Goal: Task Accomplishment & Management: Complete application form

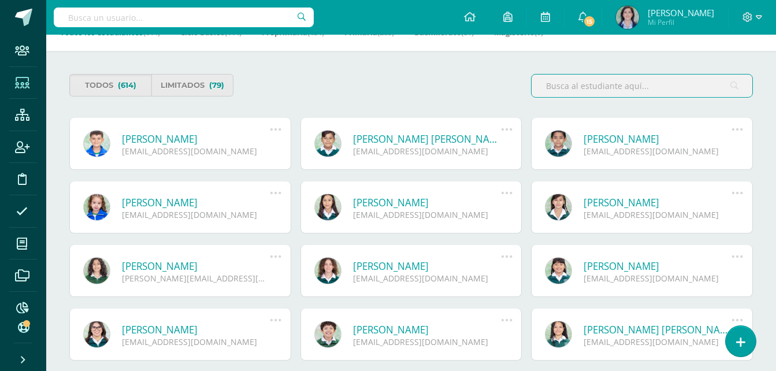
scroll to position [58, 0]
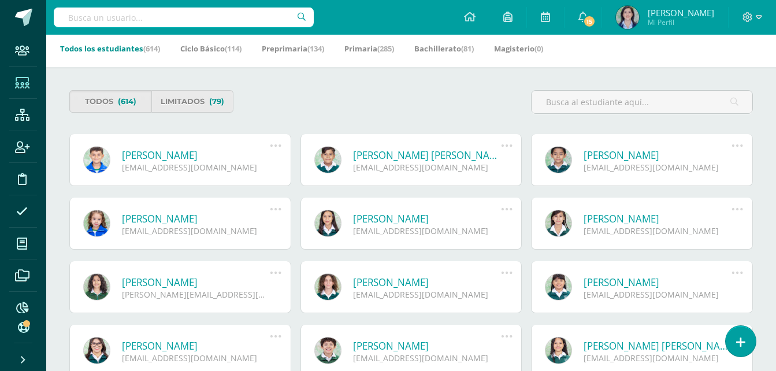
click at [141, 182] on div "Pierre Yves Adant Marroquín PierreA@colegiomontemaria.edu.gt Deshabilitar usuar…" at bounding box center [180, 160] width 222 height 52
click at [21, 142] on icon at bounding box center [22, 148] width 14 height 12
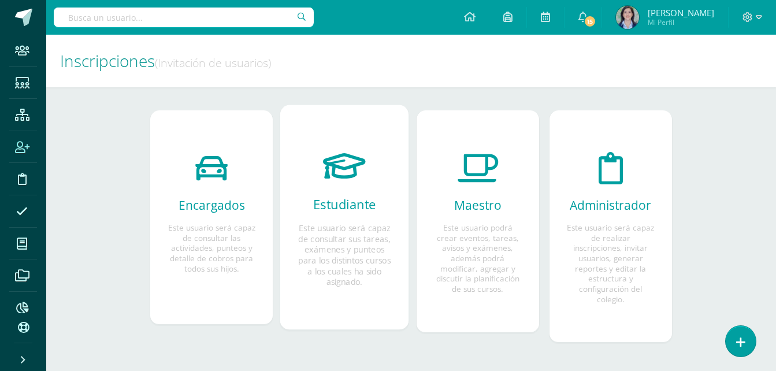
click at [342, 180] on icon at bounding box center [345, 165] width 43 height 61
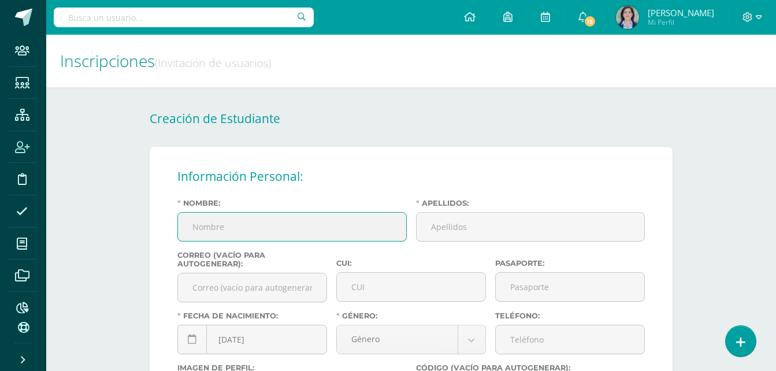
click at [296, 232] on input "Nombre:" at bounding box center [292, 227] width 228 height 28
type input "Elena María"
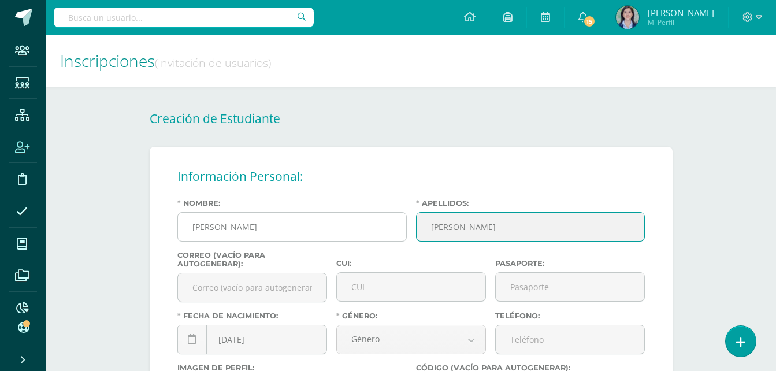
type input "Pagurut Micheo"
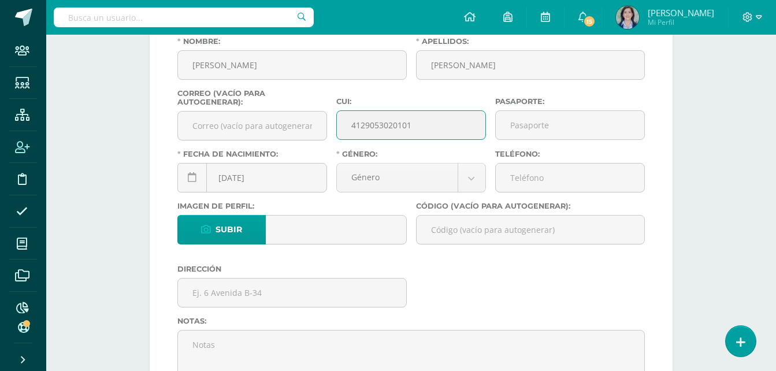
scroll to position [173, 0]
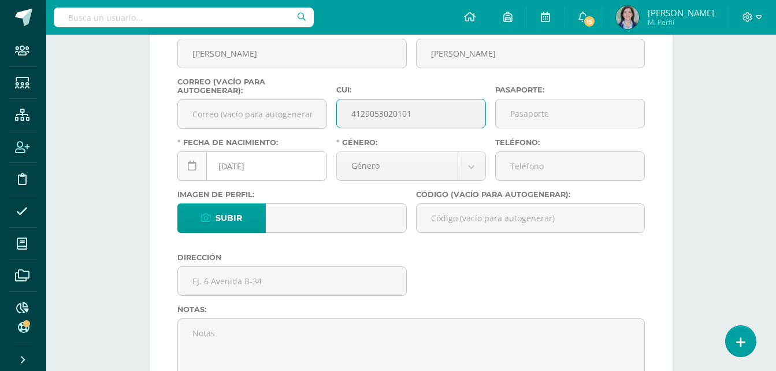
type input "4129053020101"
click at [199, 164] on link at bounding box center [191, 165] width 29 height 29
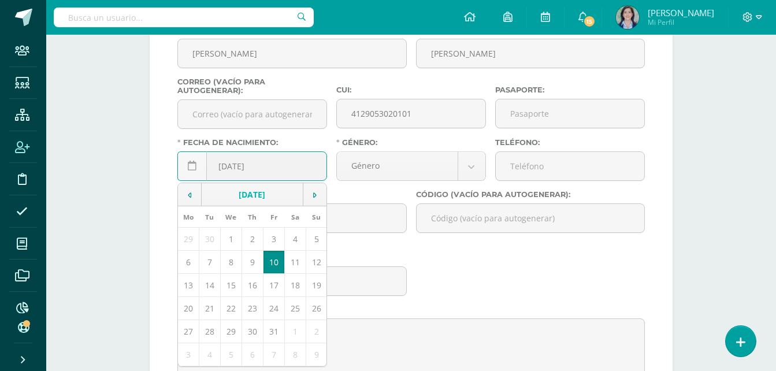
click at [241, 197] on td "[DATE]" at bounding box center [253, 194] width 102 height 23
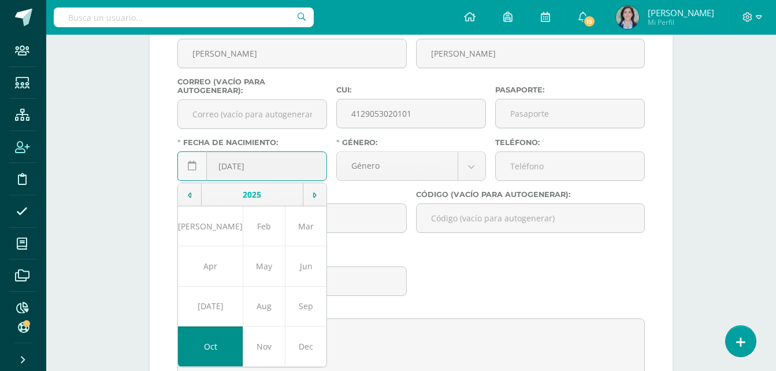
click at [241, 197] on td "2025" at bounding box center [253, 194] width 102 height 23
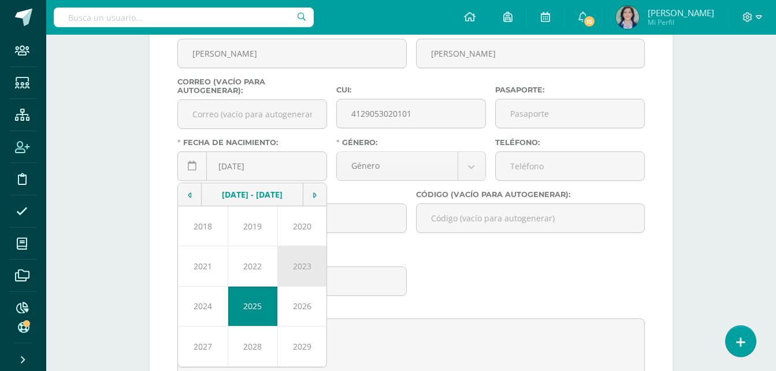
click at [306, 261] on td "2023" at bounding box center [303, 266] width 50 height 40
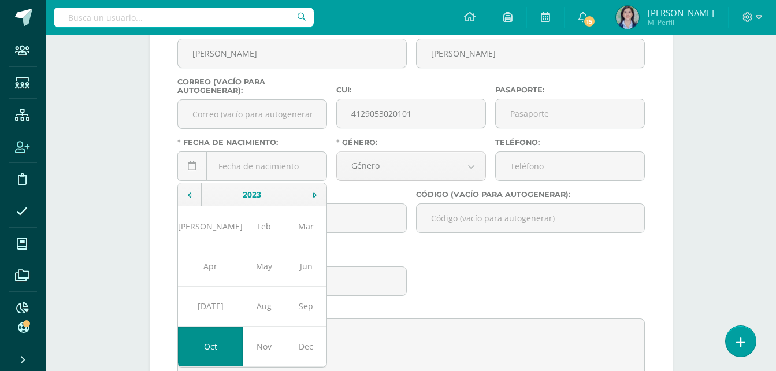
click at [202, 347] on td "Oct" at bounding box center [210, 347] width 65 height 40
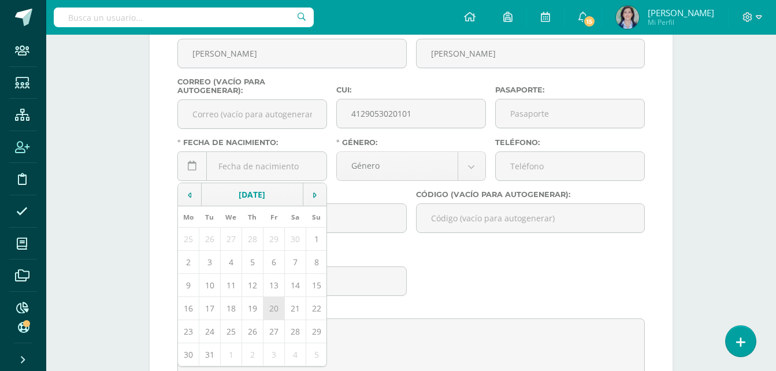
click at [276, 311] on td "20" at bounding box center [273, 308] width 21 height 23
type input "2023-10-20"
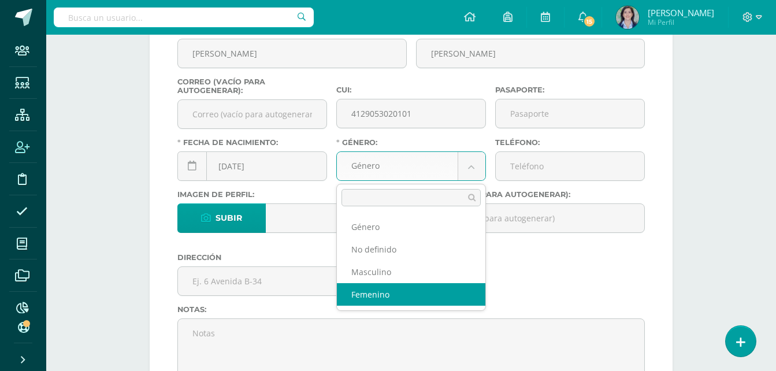
select select "female"
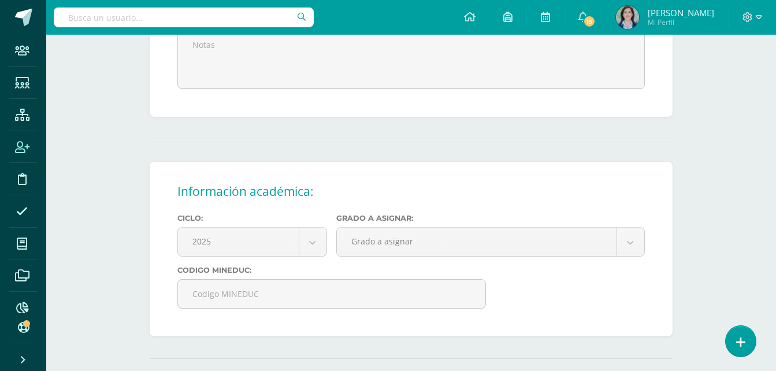
scroll to position [463, 0]
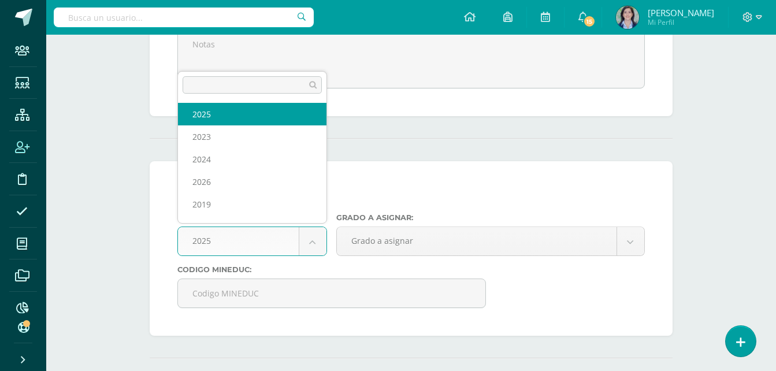
click at [310, 242] on body "Staff Estudiantes Estructura Inscripción Disciplina Asistencia Mis cursos Archi…" at bounding box center [388, 99] width 776 height 1124
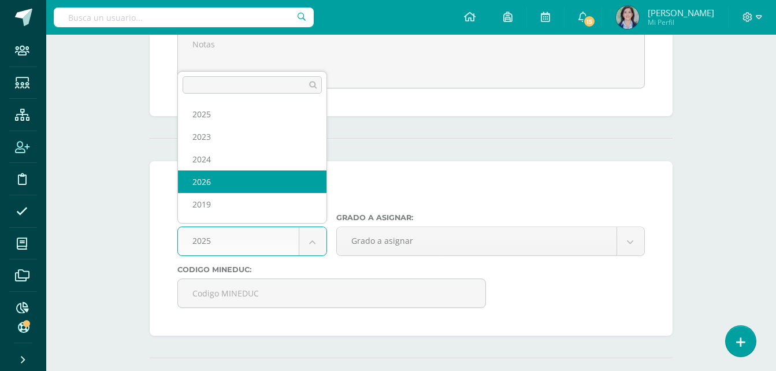
select select "10"
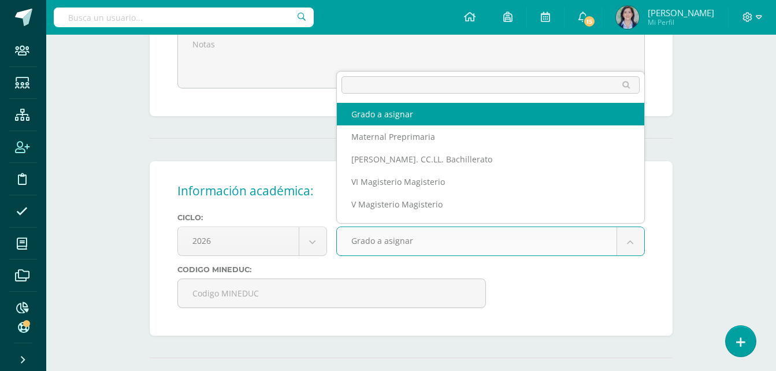
click at [397, 247] on body "Staff Estudiantes Estructura Inscripción Disciplina Asistencia Mis cursos Archi…" at bounding box center [388, 99] width 776 height 1124
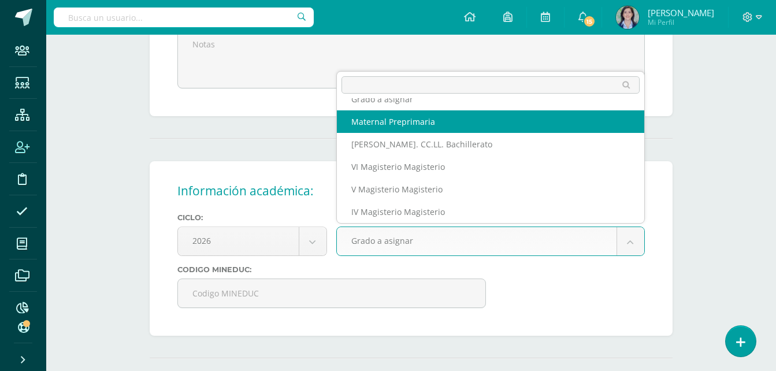
select select "26"
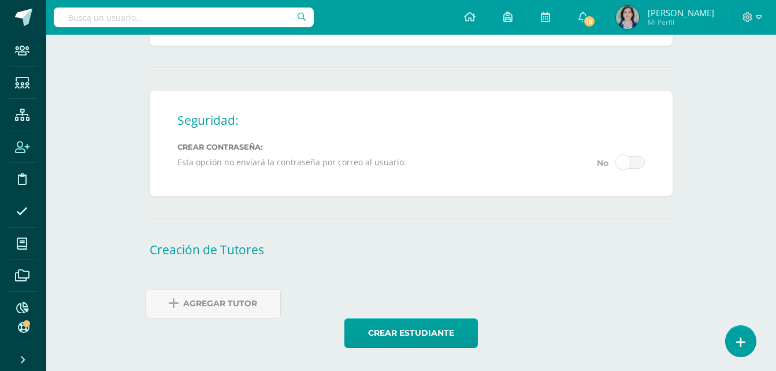
drag, startPoint x: 189, startPoint y: 310, endPoint x: 316, endPoint y: 272, distance: 133.0
click at [190, 310] on span "Agregar Tutor" at bounding box center [220, 304] width 74 height 28
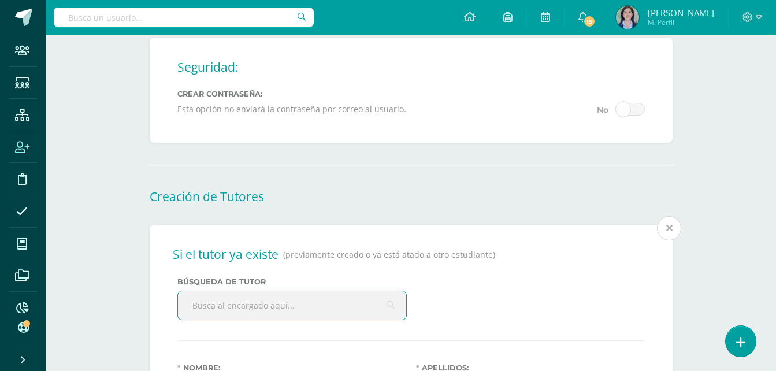
scroll to position [863, 0]
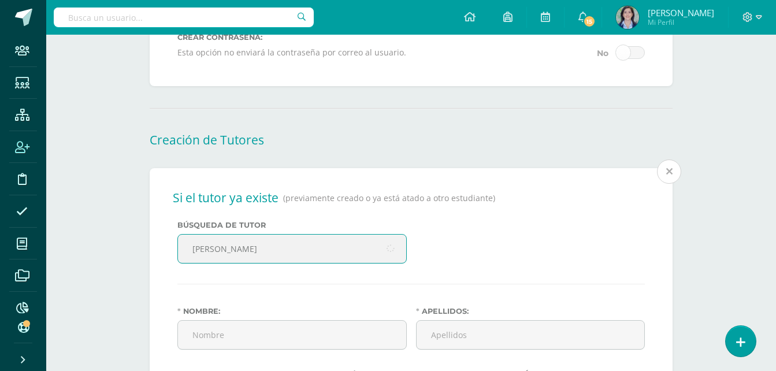
type input "dafne"
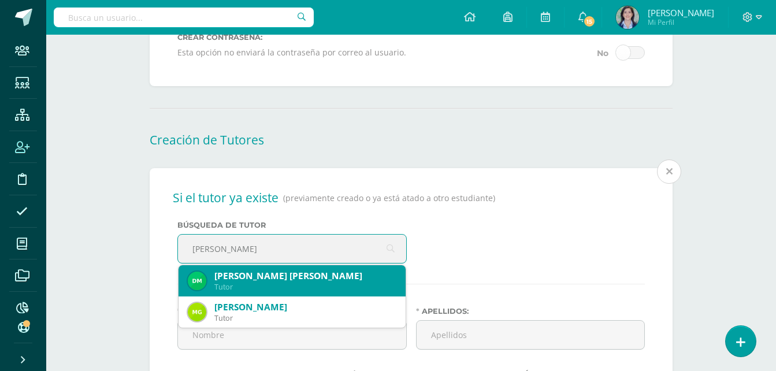
click at [342, 280] on div "Dafne Marlene Renne Micheo Santizo" at bounding box center [306, 276] width 182 height 12
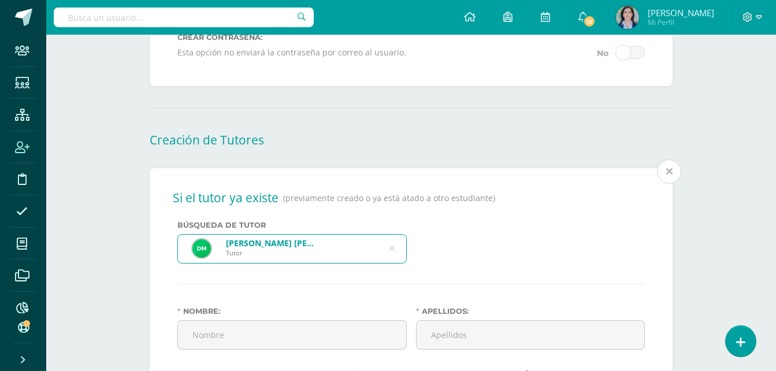
type input "Dafne Marlene Renne"
type input "Micheo Santizo"
type input "dafnemicheo@gmail.com"
type input "2064708190101"
type input "30296978"
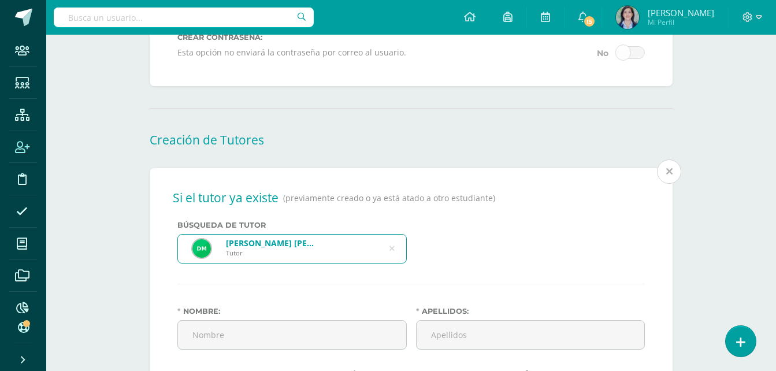
type input "30296978"
type input "15 Calle 4-80, Zona 1 [PERSON_NAME]"
type input "1991-05-01"
type input "Guatemalteca"
type input "Pozuelo"
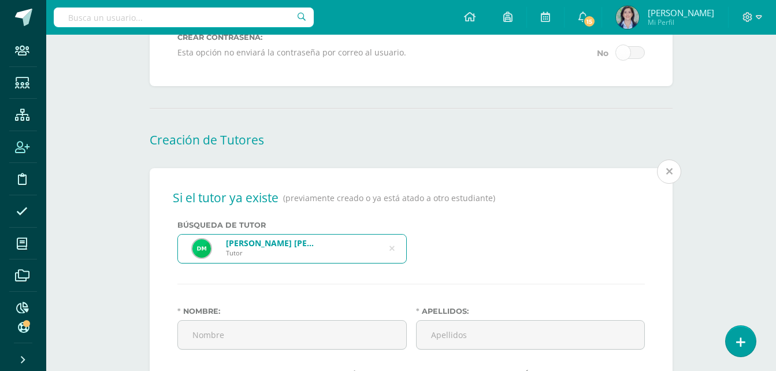
type input "CPFR"
type input "Ingeniera Química"
select select "married"
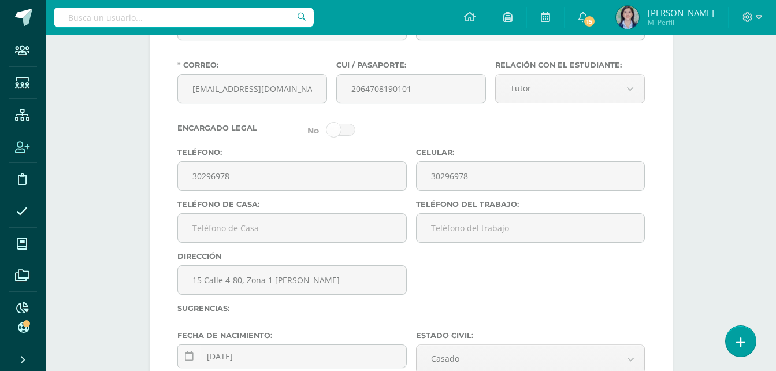
scroll to position [1152, 0]
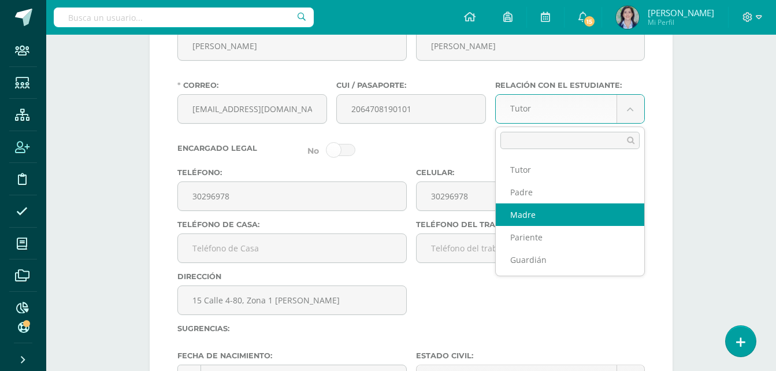
select select "Madre"
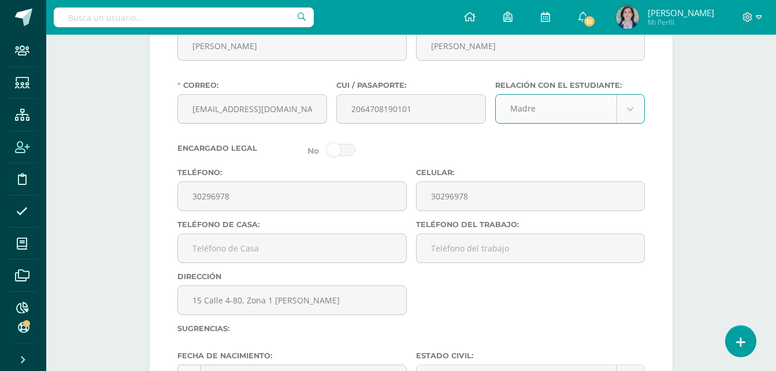
click at [345, 149] on span at bounding box center [341, 150] width 29 height 12
click at [0, 0] on input "checkbox" at bounding box center [0, 0] width 0 height 0
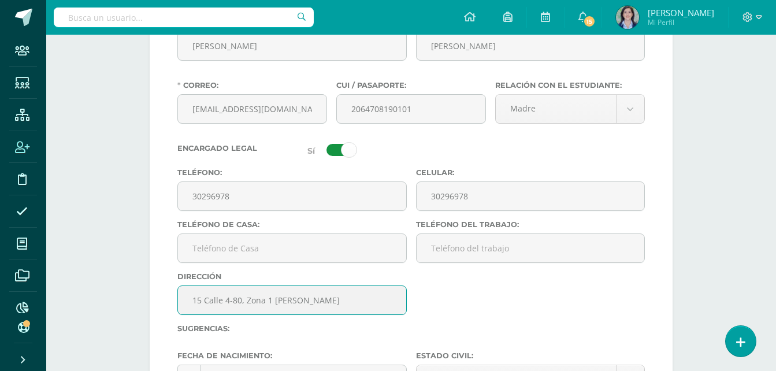
drag, startPoint x: 321, startPoint y: 302, endPoint x: 68, endPoint y: 304, distance: 253.2
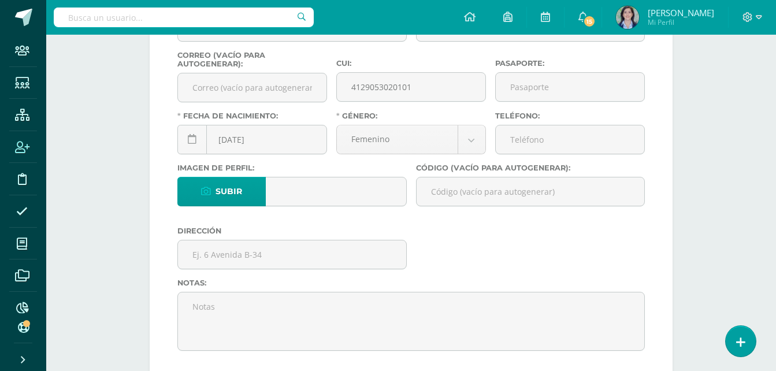
scroll to position [284, 0]
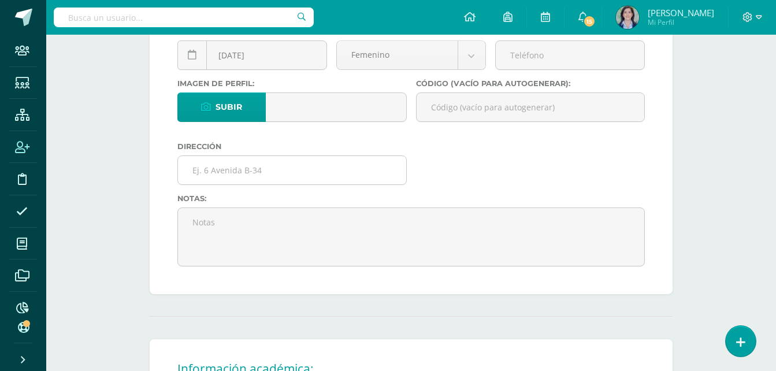
click at [224, 173] on input "text" at bounding box center [292, 170] width 228 height 28
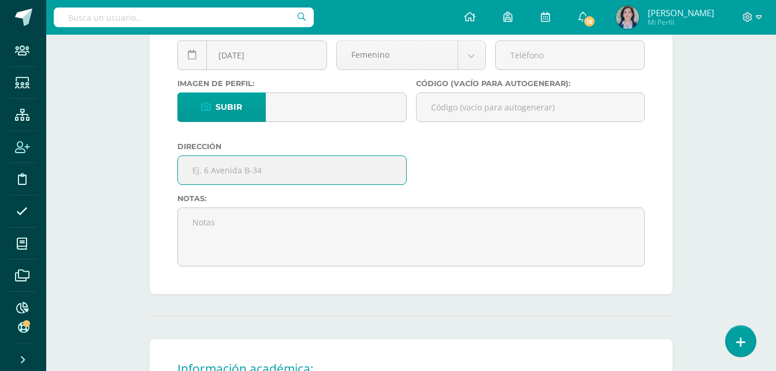
paste input "15 Calle 4-80, Zona 1 [PERSON_NAME]"
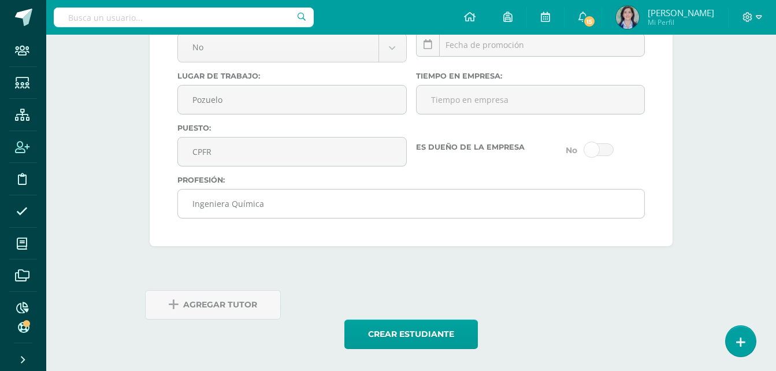
scroll to position [1589, 0]
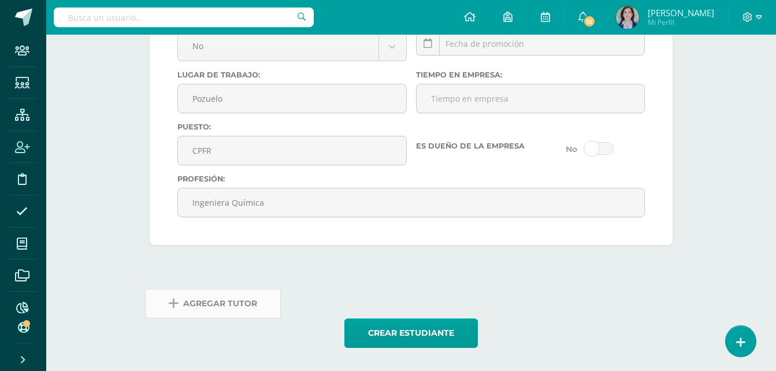
type input "15 Calle 4-80, Zona 1 de Mixco"
click at [234, 308] on span "Agregar Tutor" at bounding box center [220, 304] width 74 height 28
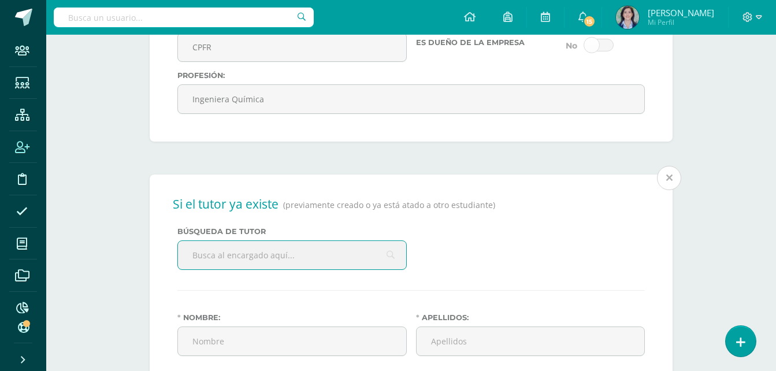
scroll to position [1699, 0]
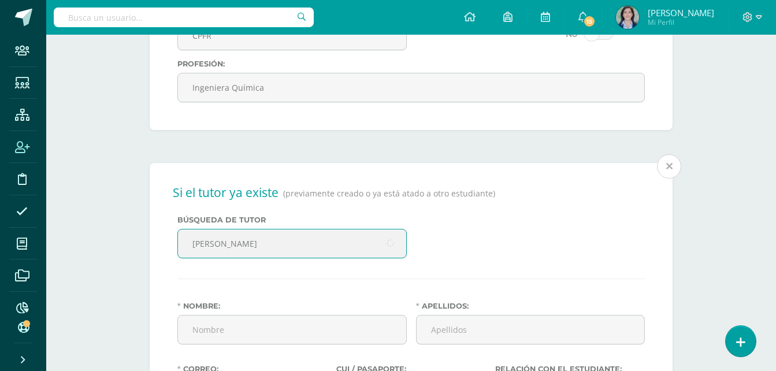
type input "stefano"
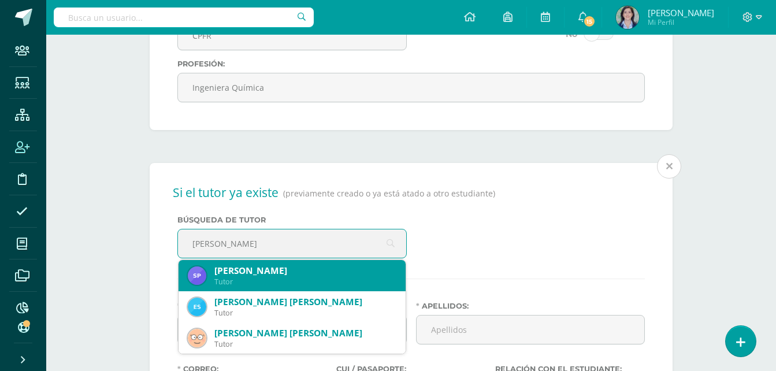
click at [321, 277] on div "Tutor" at bounding box center [306, 282] width 182 height 10
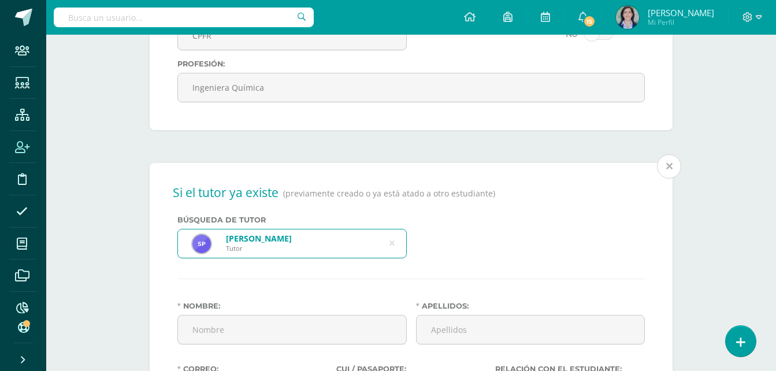
type input "Stefano José"
type input "Pagurut Berthet"
type input "stefano@pindegua.com"
type input "2077370100101"
type input "59783199"
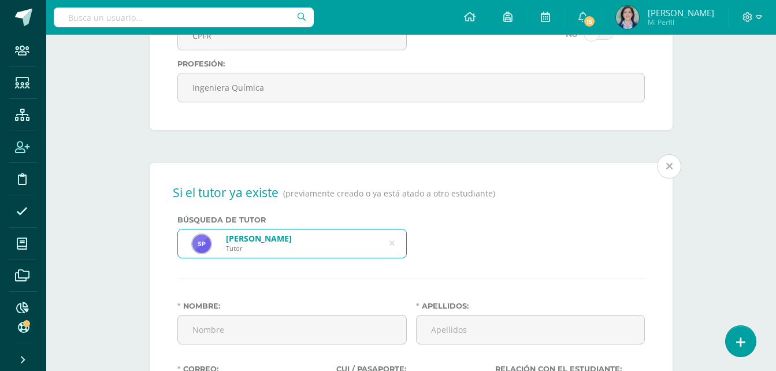
type input "59783199"
type input "24389312"
type input "24638900"
type input "1991-10-10"
type input "Guatemalteco"
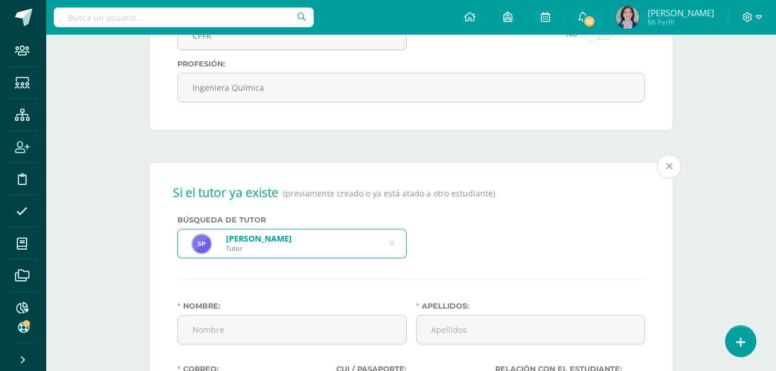
type input "PINDEGUA, S.A."
type input "Director Técnico"
type input "Ingeniero Químico"
select select "married"
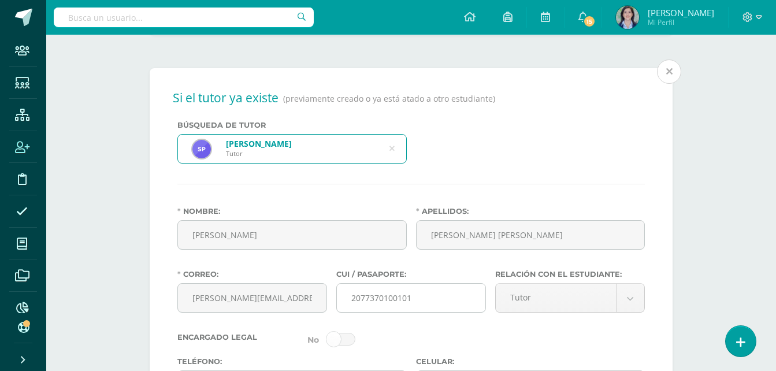
scroll to position [1873, 0]
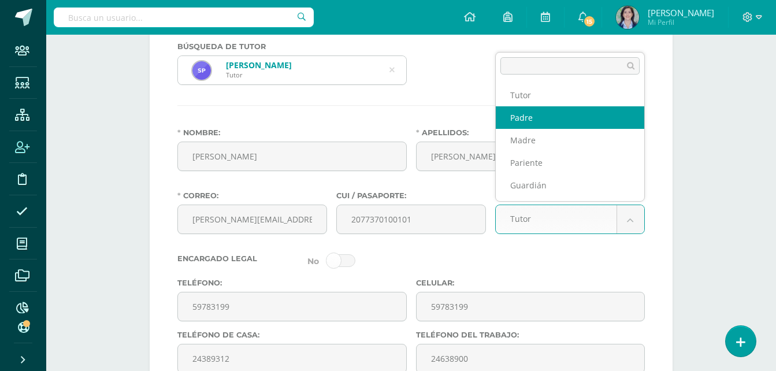
select select "Padre"
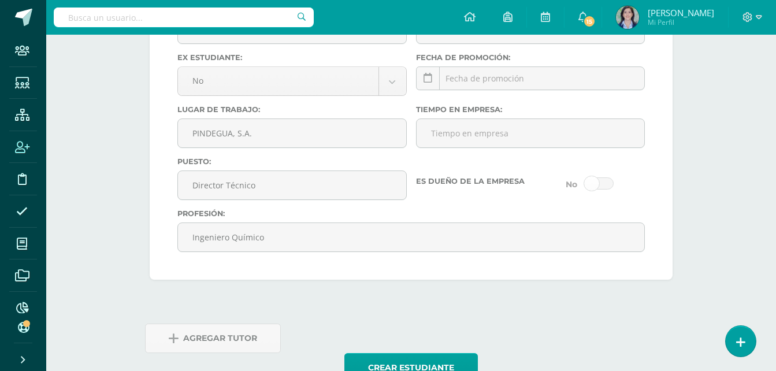
scroll to position [2416, 0]
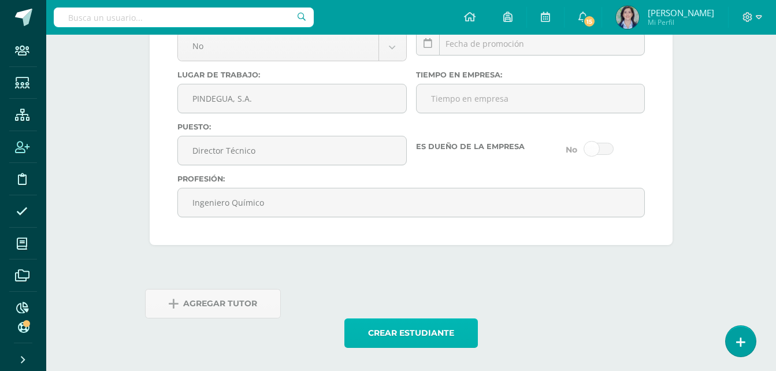
click at [409, 330] on button "Crear estudiante" at bounding box center [412, 333] width 134 height 29
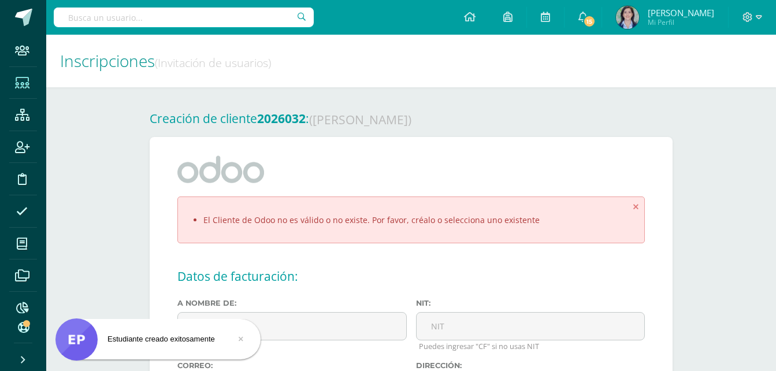
click at [11, 84] on span at bounding box center [22, 82] width 26 height 26
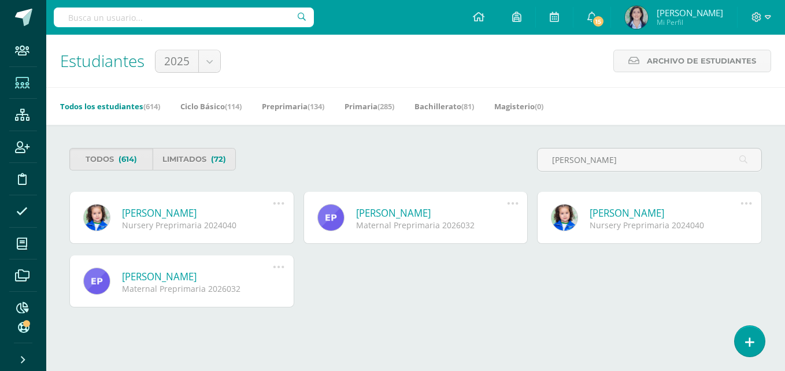
type input "pagurut micheo"
click at [199, 218] on link "[PERSON_NAME]" at bounding box center [197, 212] width 151 height 13
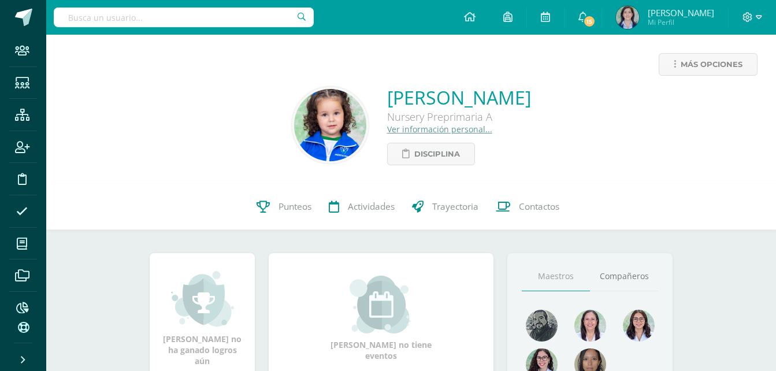
click at [402, 132] on link "Ver información personal..." at bounding box center [439, 129] width 105 height 11
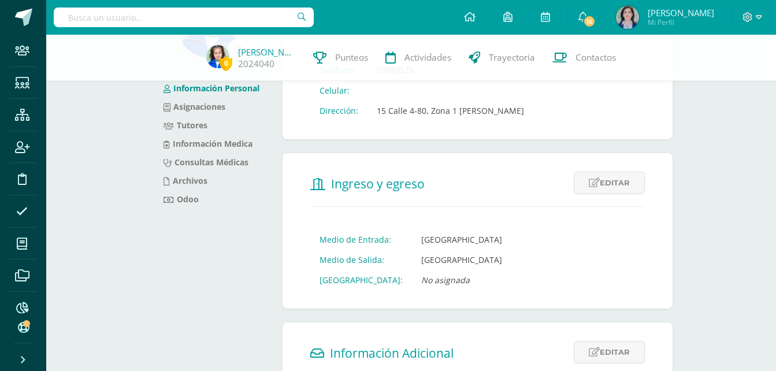
scroll to position [115, 0]
click at [187, 202] on link "Odoo" at bounding box center [181, 199] width 35 height 11
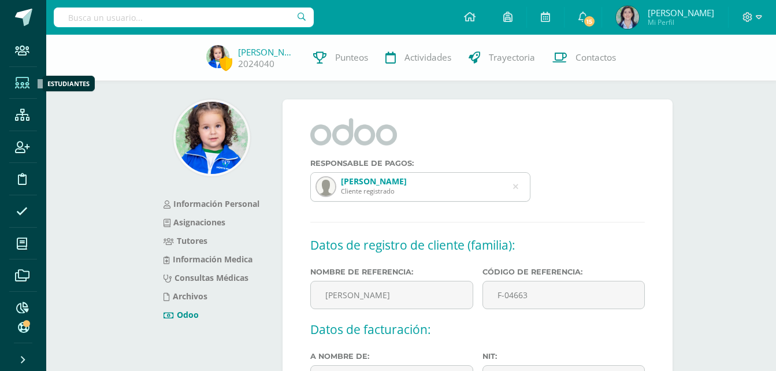
click at [21, 84] on icon at bounding box center [22, 83] width 14 height 12
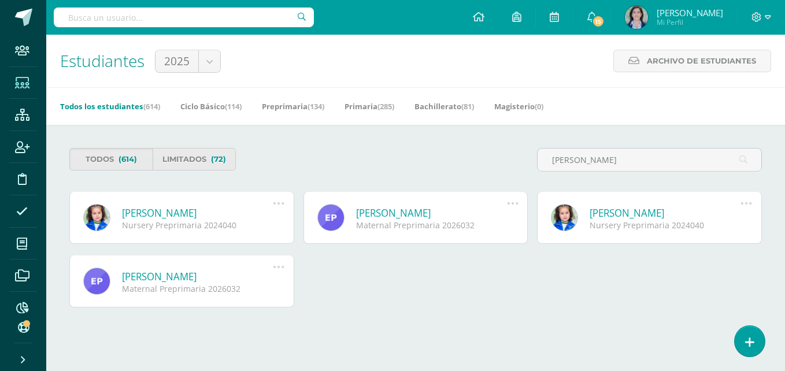
type input "[PERSON_NAME]"
click at [438, 206] on link "[PERSON_NAME]" at bounding box center [431, 212] width 151 height 13
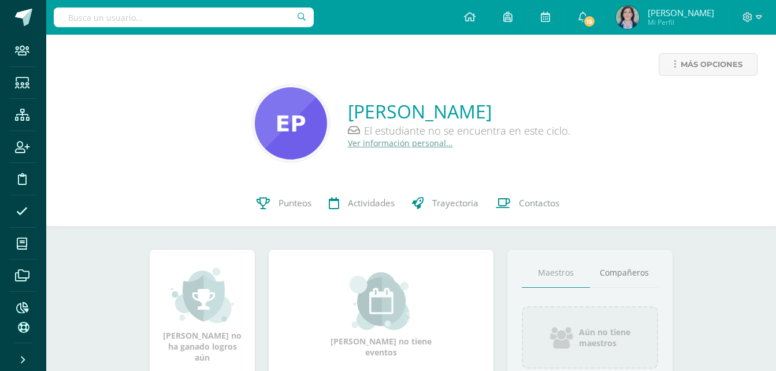
click at [393, 144] on link "Ver información personal..." at bounding box center [400, 143] width 105 height 11
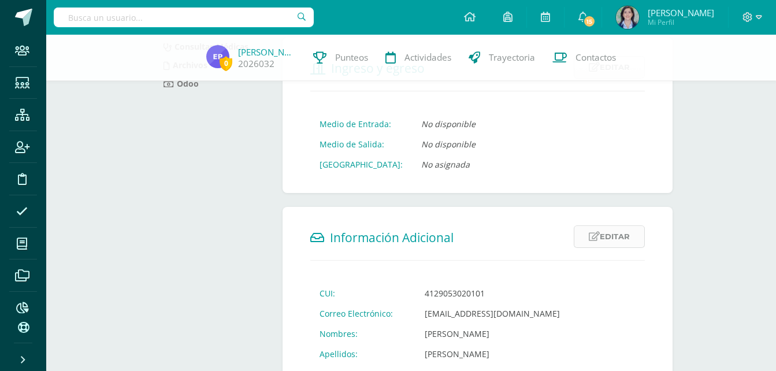
click at [615, 238] on link "Editar" at bounding box center [609, 236] width 71 height 23
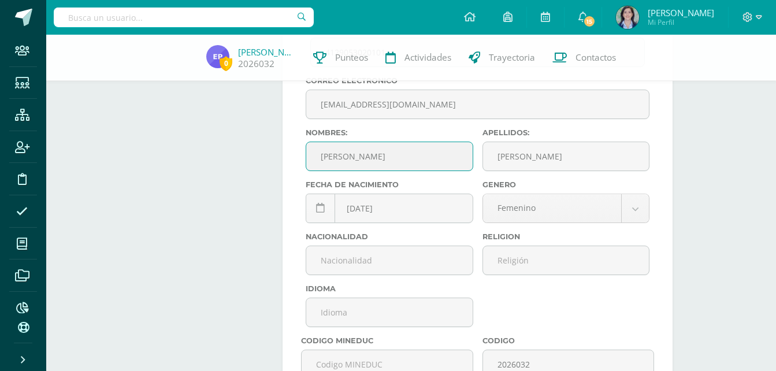
scroll to position [520, 0]
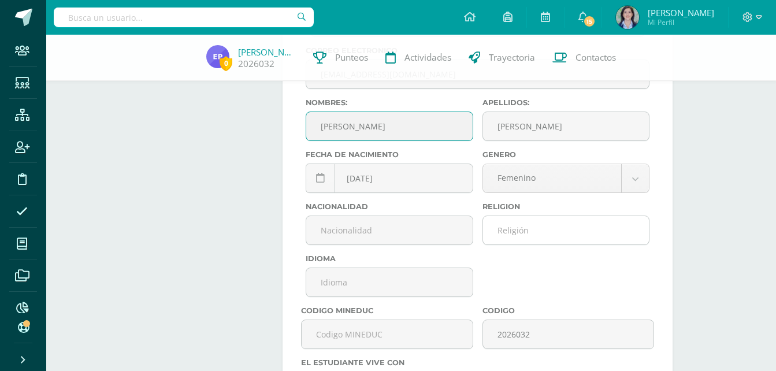
click at [539, 221] on input "text" at bounding box center [566, 230] width 166 height 28
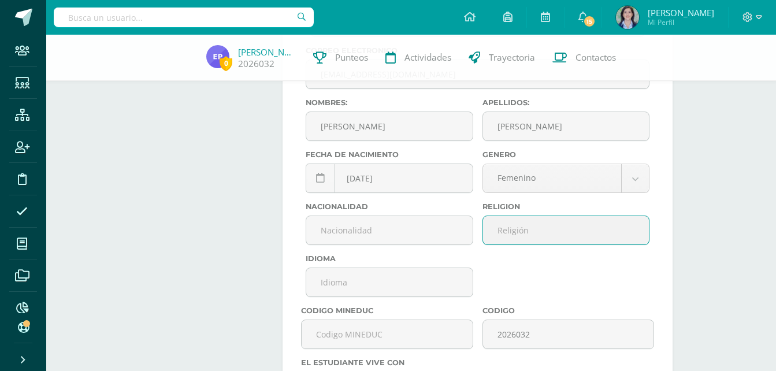
type input "[DEMOGRAPHIC_DATA]"
click at [438, 225] on input "text" at bounding box center [389, 230] width 166 height 28
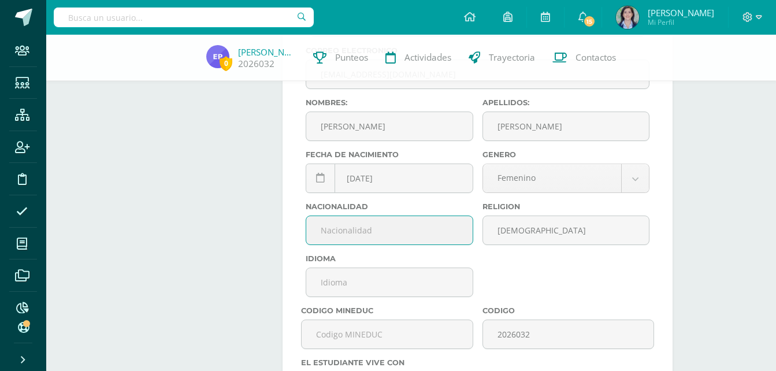
type input "Guatemalteca"
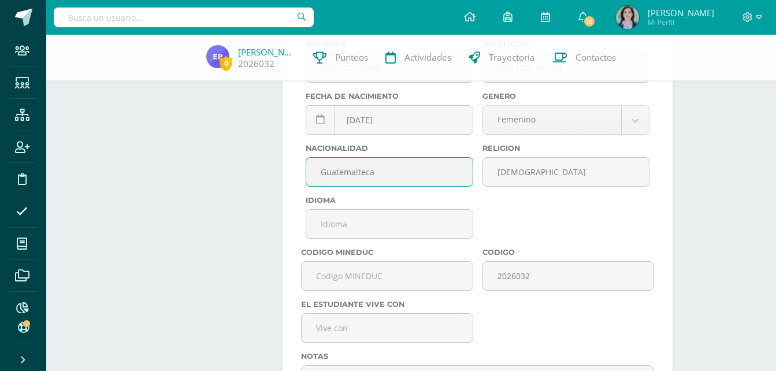
scroll to position [694, 0]
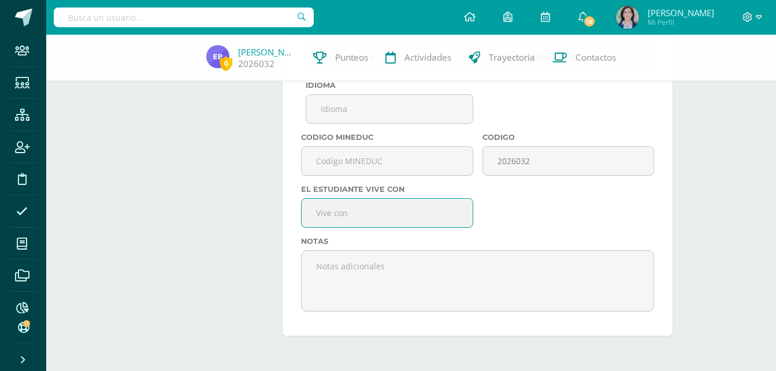
click at [370, 213] on input "text" at bounding box center [387, 213] width 171 height 28
type input "ambos padres"
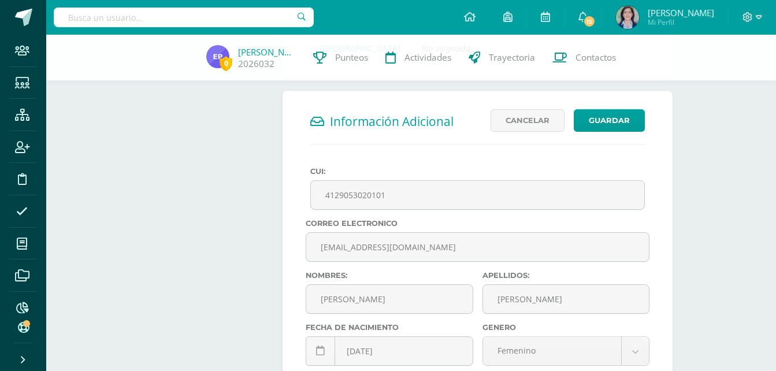
scroll to position [347, 0]
click at [602, 125] on button "Guardar" at bounding box center [609, 121] width 71 height 23
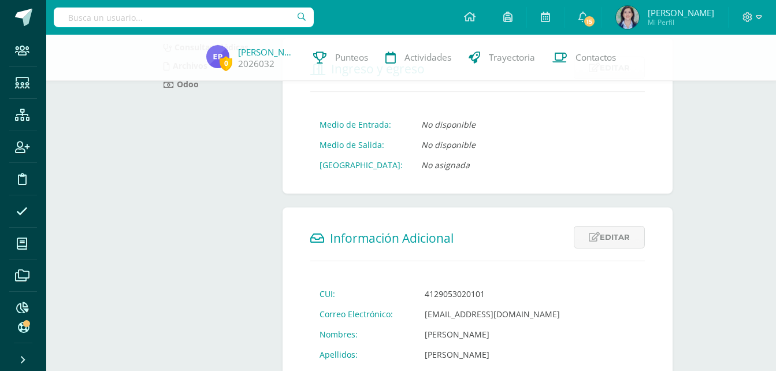
scroll to position [57, 0]
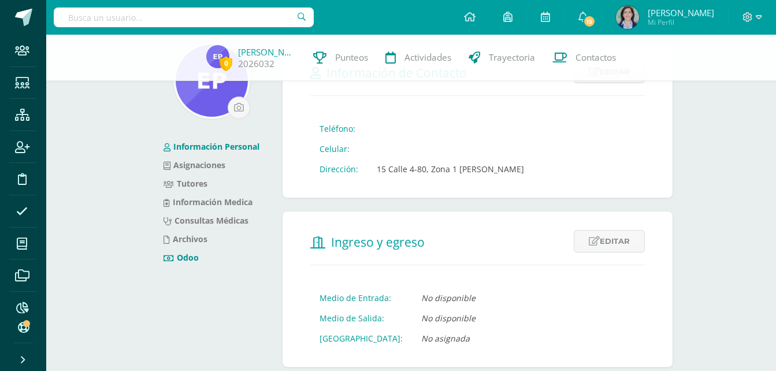
click at [179, 259] on link "Odoo" at bounding box center [181, 257] width 35 height 11
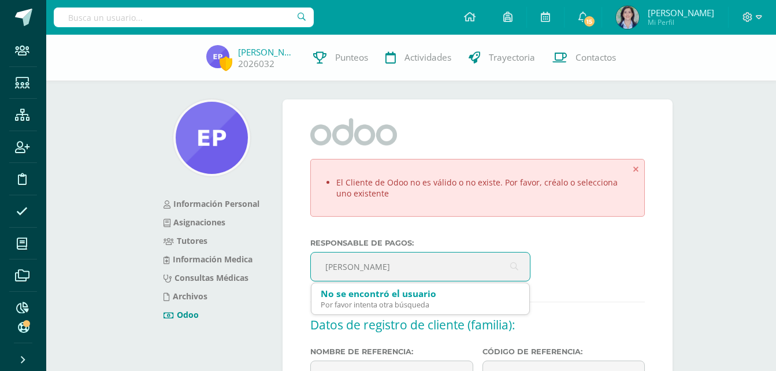
type input "pagurut micheo"
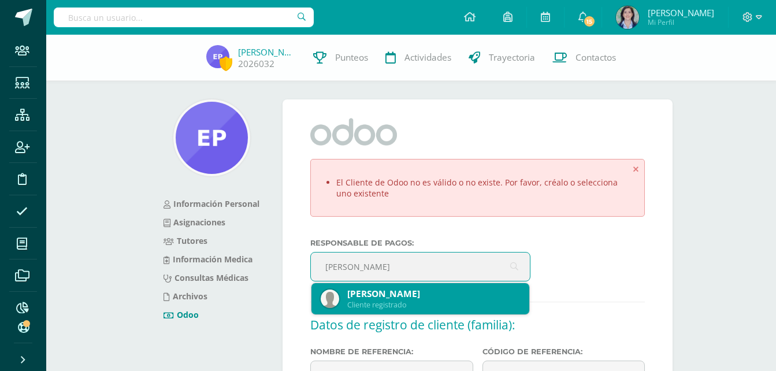
click at [427, 294] on div "[PERSON_NAME]" at bounding box center [433, 294] width 173 height 12
type input "[PERSON_NAME]"
type input "F-04663"
type input "Stefano José Pagurut Berthet"
type input "68846282"
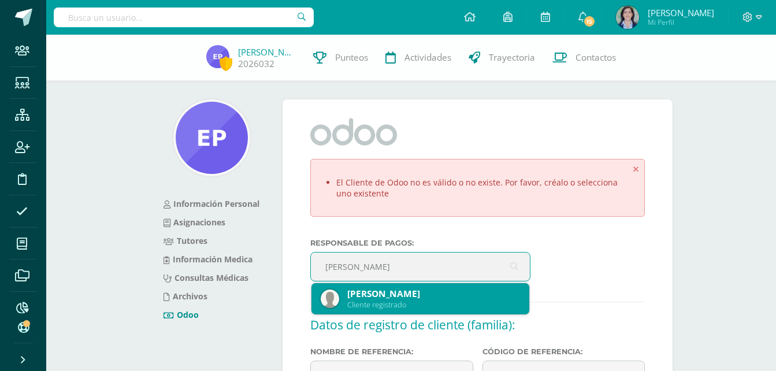
type input "stefano@pindegua.com"
type input "15 Calle 4-80, Zona 1 de Mixco"
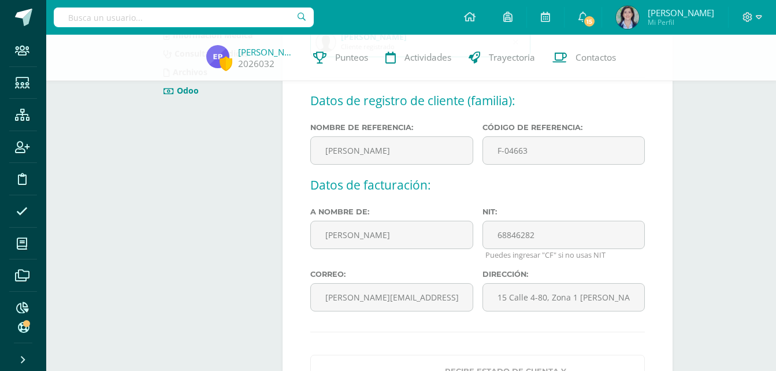
scroll to position [289, 0]
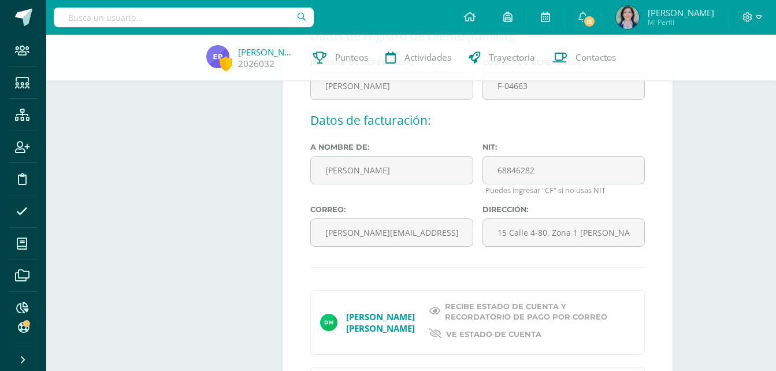
click at [469, 312] on span "Recibe estado de cuenta y recordatorio de pago por correo" at bounding box center [533, 311] width 176 height 21
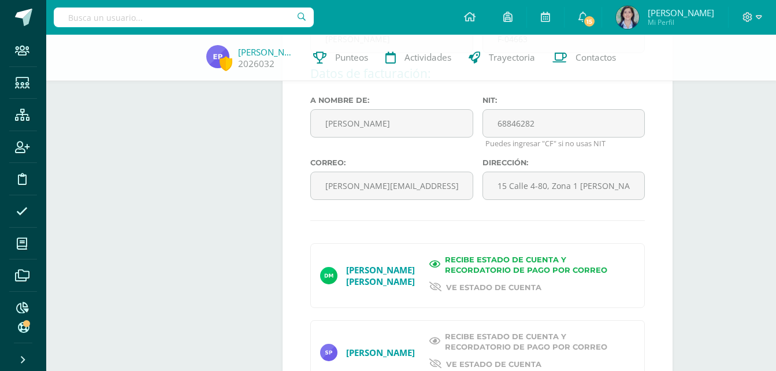
scroll to position [463, 0]
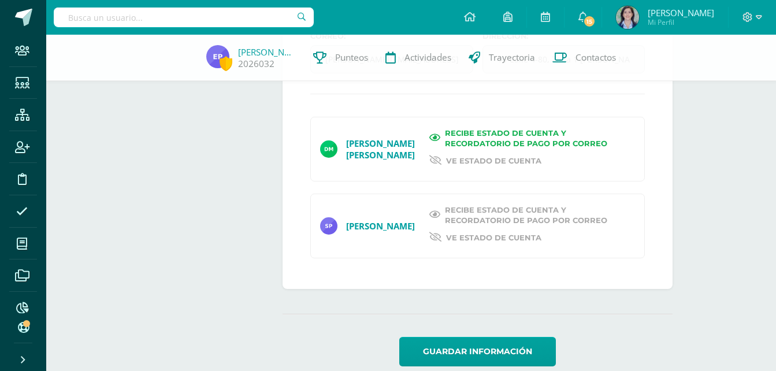
click at [461, 225] on span "Recibe estado de cuenta y recordatorio de pago por correo" at bounding box center [533, 215] width 176 height 21
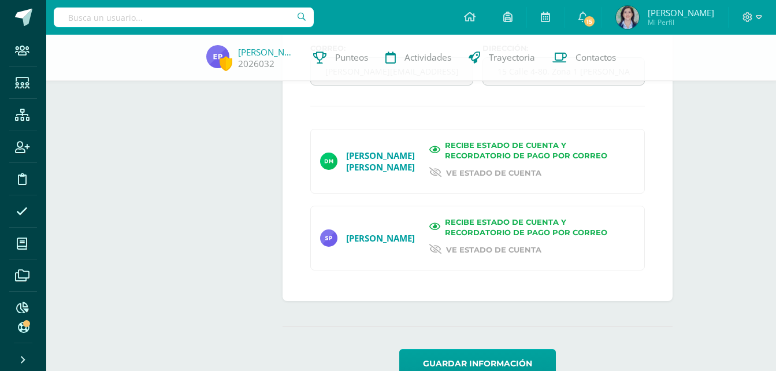
scroll to position [494, 0]
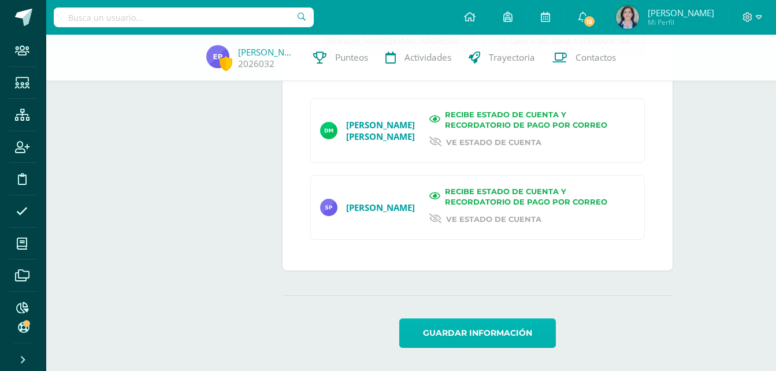
drag, startPoint x: 467, startPoint y: 338, endPoint x: 478, endPoint y: 331, distance: 13.0
click at [468, 338] on button "Guardar información" at bounding box center [478, 333] width 157 height 29
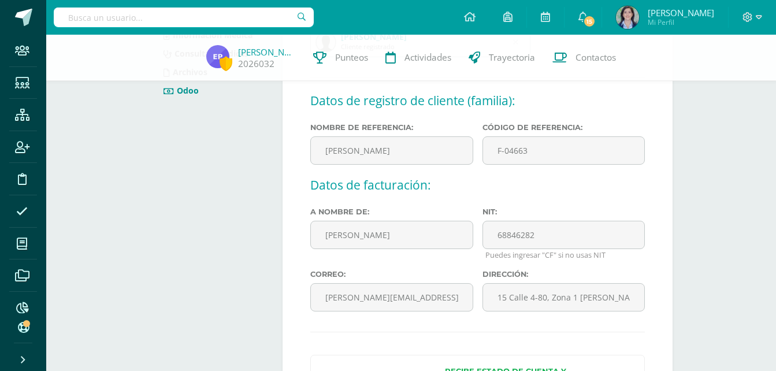
scroll to position [205, 0]
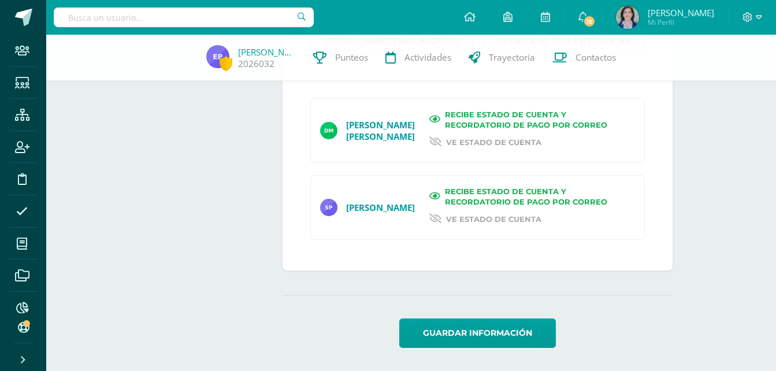
scroll to position [414, 0]
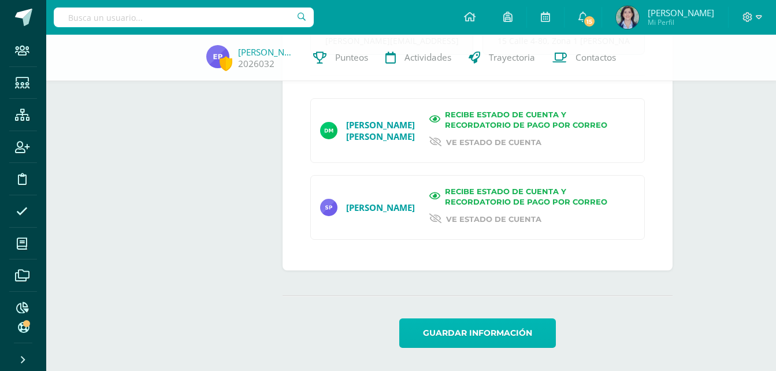
drag, startPoint x: 463, startPoint y: 338, endPoint x: 504, endPoint y: 315, distance: 47.3
click at [463, 337] on button "Guardar información" at bounding box center [478, 333] width 157 height 29
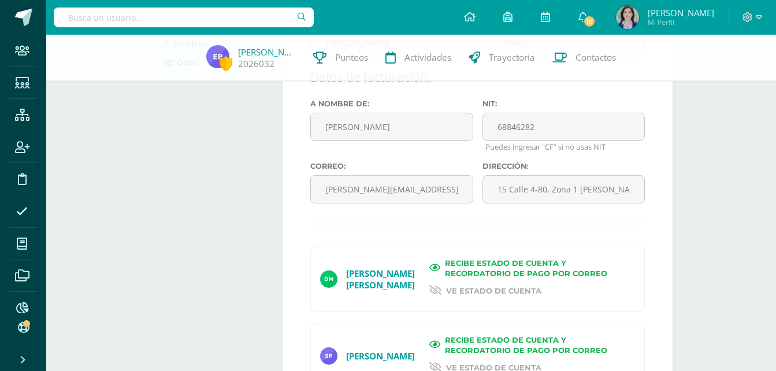
scroll to position [125, 0]
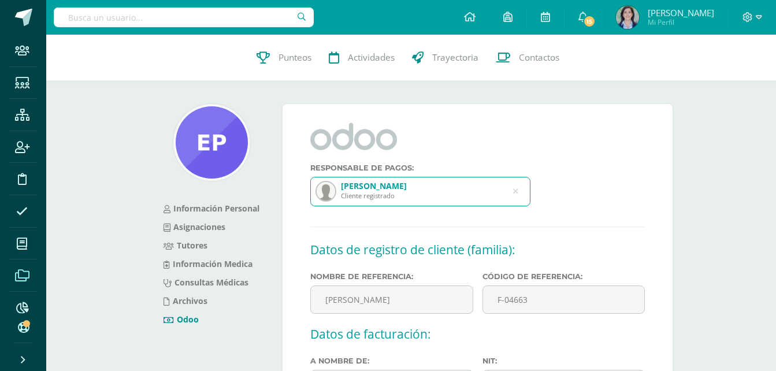
scroll to position [10, 0]
drag, startPoint x: 18, startPoint y: 296, endPoint x: 24, endPoint y: 295, distance: 6.5
click at [19, 296] on icon at bounding box center [22, 298] width 12 height 12
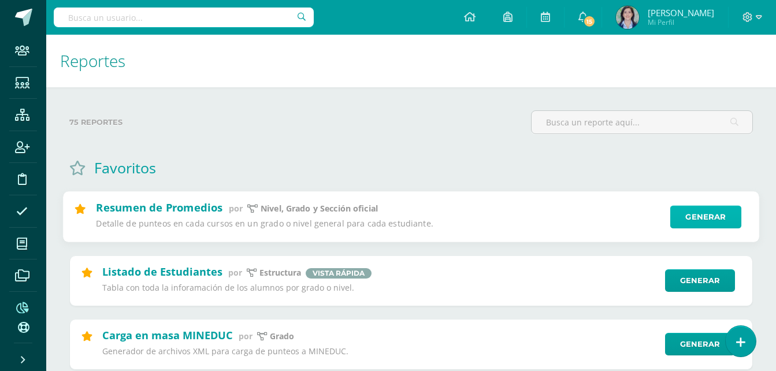
click at [693, 217] on link "Generar" at bounding box center [706, 217] width 71 height 23
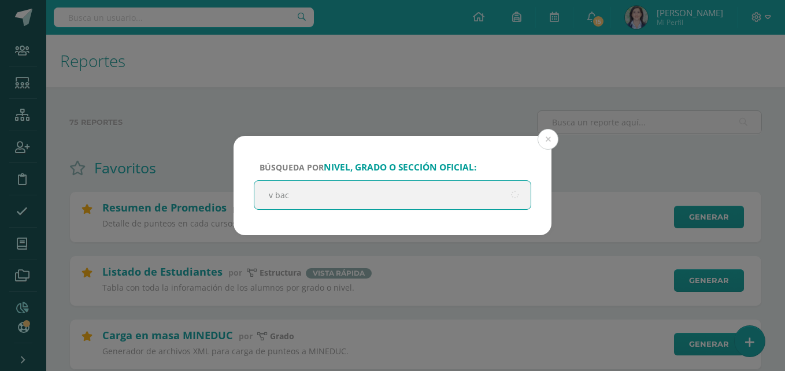
type input "[PERSON_NAME]"
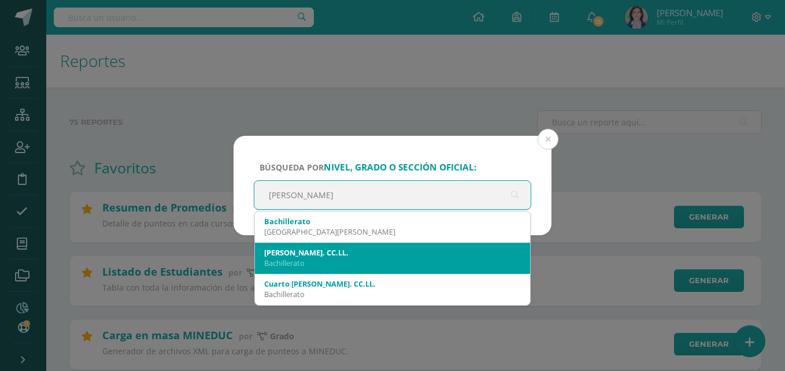
click at [305, 259] on div "Bachillerato" at bounding box center [392, 263] width 257 height 10
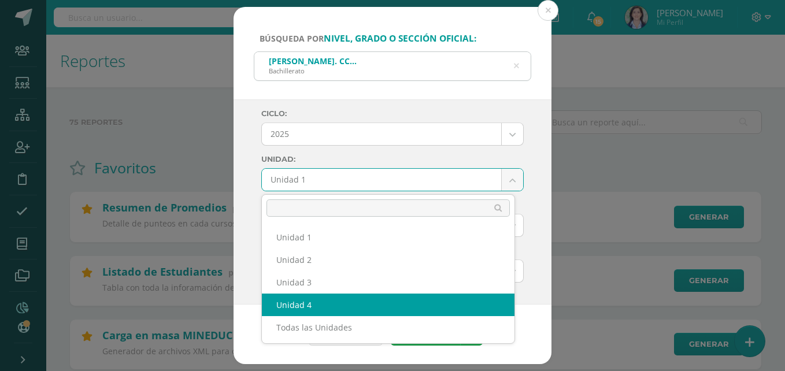
select select "Unidad 4"
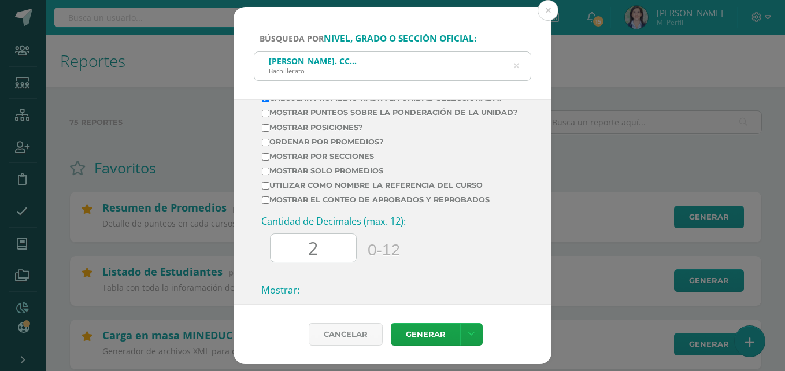
scroll to position [520, 0]
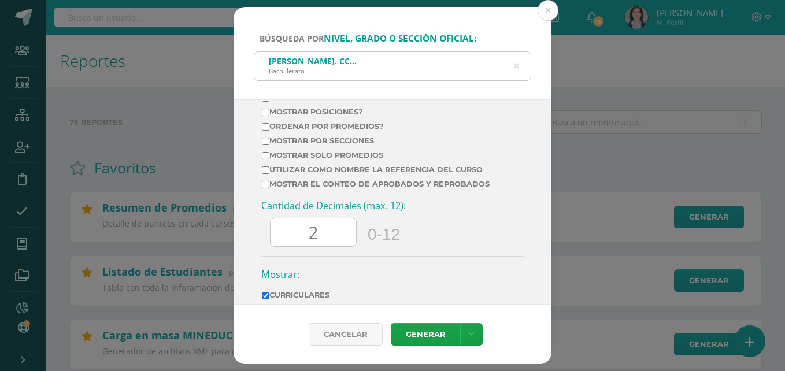
click at [330, 243] on input "2" at bounding box center [314, 233] width 86 height 28
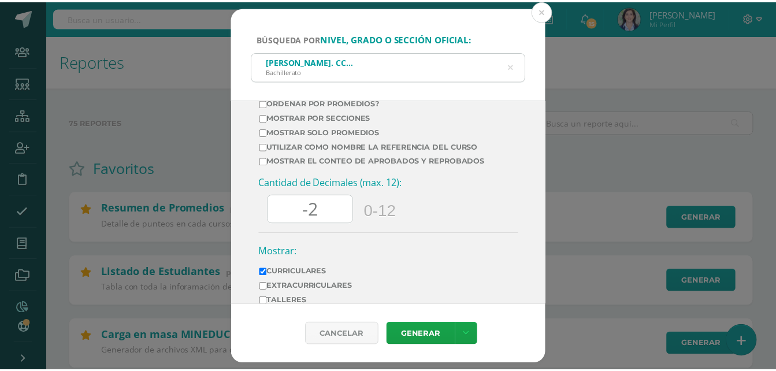
scroll to position [614, 0]
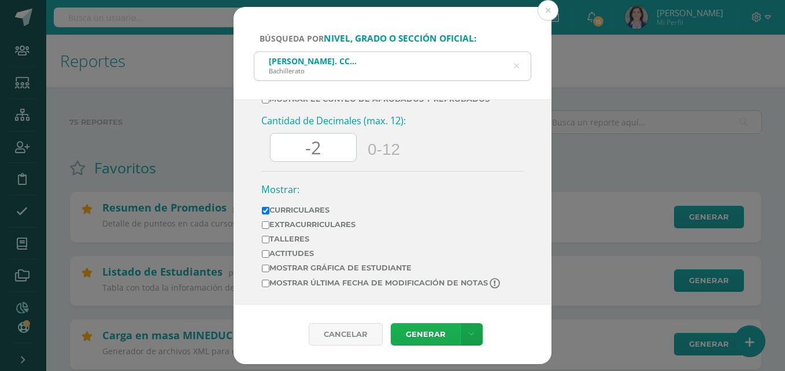
type input "-2"
click at [424, 339] on link "Generar" at bounding box center [425, 334] width 69 height 23
click at [549, 8] on button at bounding box center [548, 10] width 21 height 21
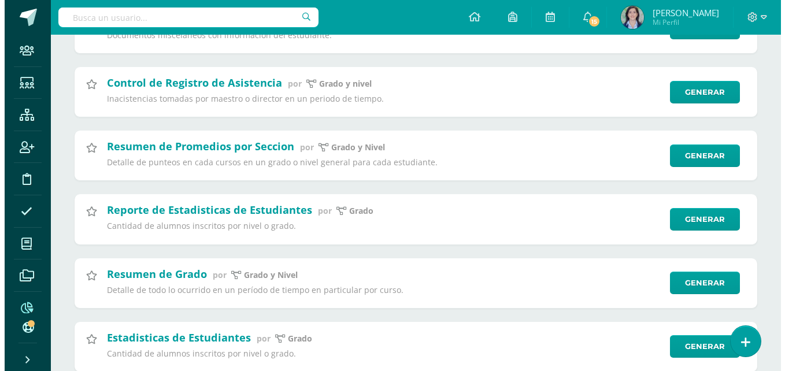
scroll to position [3353, 0]
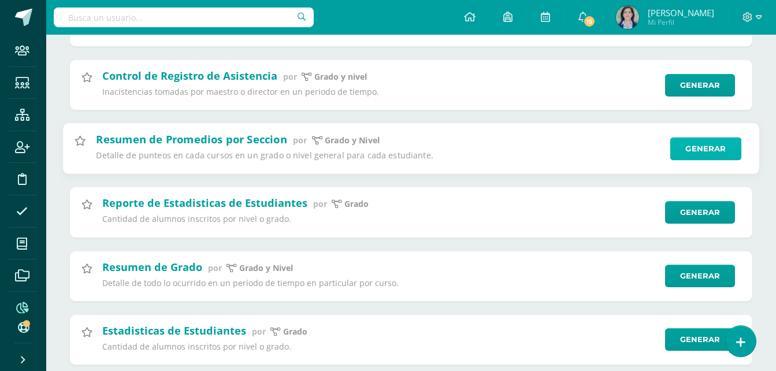
click at [688, 149] on link "Generar" at bounding box center [706, 148] width 71 height 23
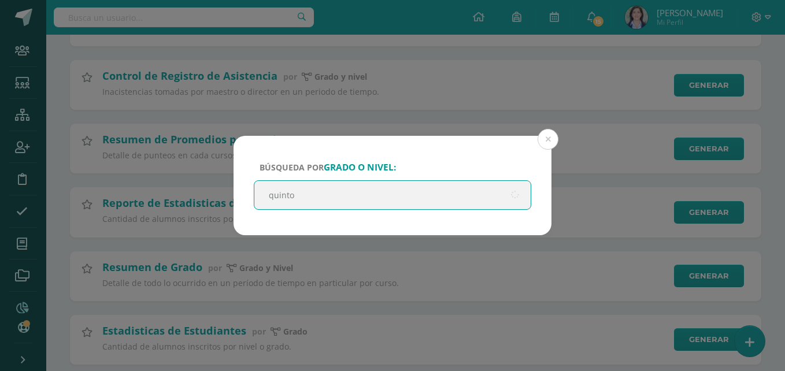
type input "quinto"
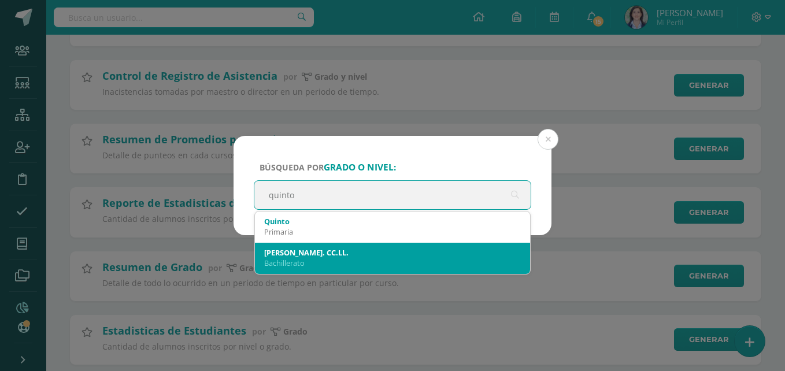
click at [278, 258] on div "Bachillerato" at bounding box center [392, 263] width 257 height 10
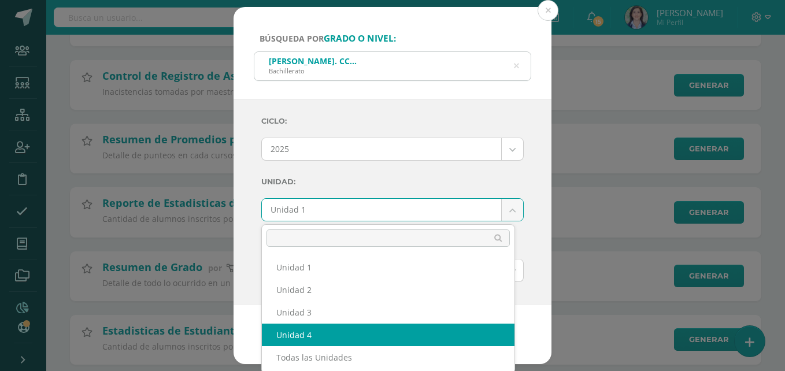
select select "Unidad 4"
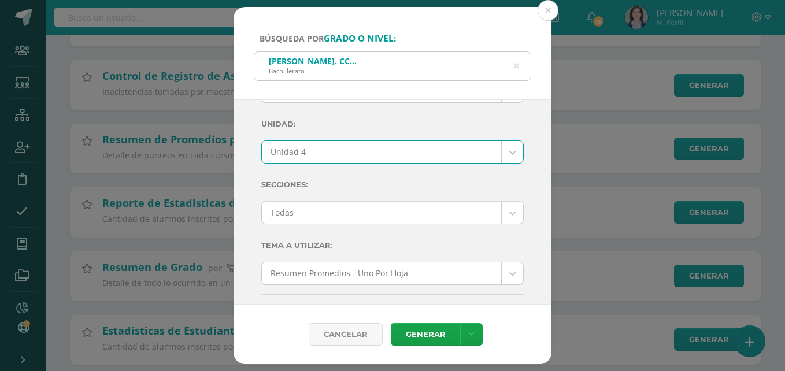
scroll to position [231, 0]
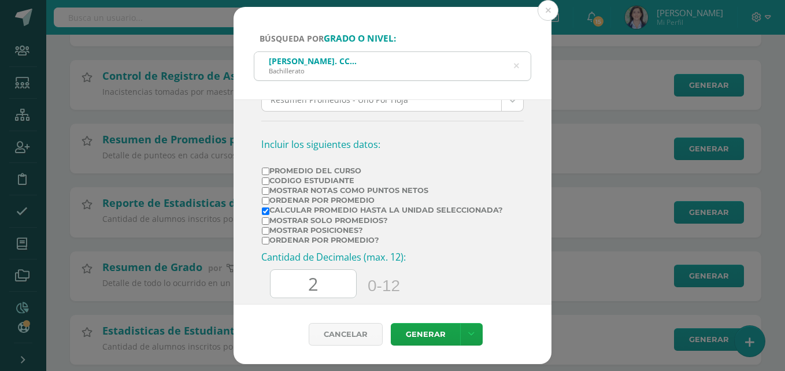
drag, startPoint x: 325, startPoint y: 283, endPoint x: 282, endPoint y: 278, distance: 43.7
click at [286, 279] on input "2" at bounding box center [314, 284] width 86 height 28
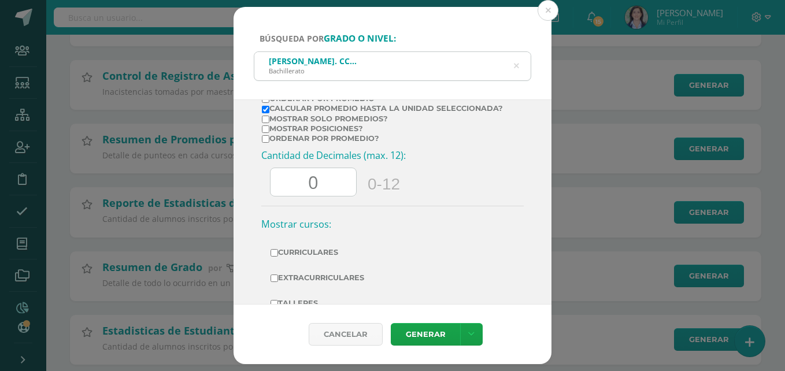
scroll to position [364, 0]
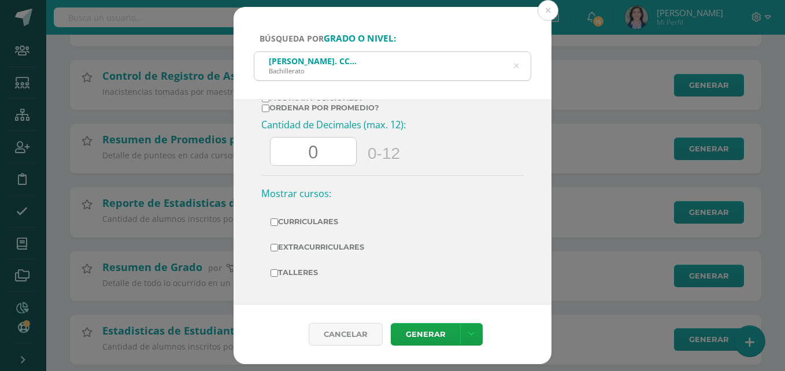
type input "0"
click at [306, 215] on label "Curriculares" at bounding box center [393, 222] width 244 height 16
click at [278, 219] on input "Curriculares" at bounding box center [275, 223] width 8 height 8
checkbox input "true"
click at [434, 336] on link "Generar" at bounding box center [425, 334] width 69 height 23
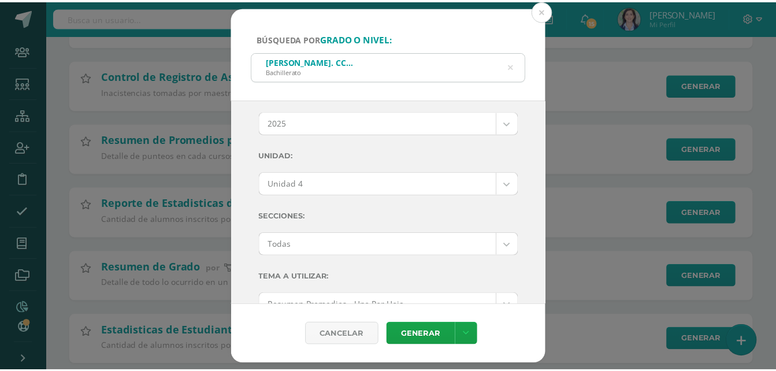
scroll to position [0, 0]
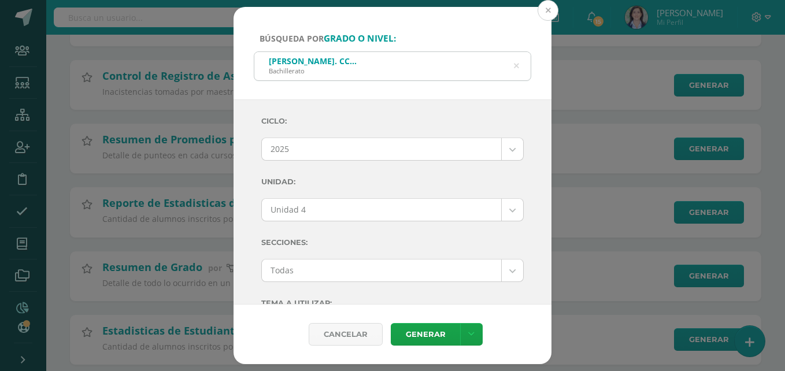
click at [545, 11] on button at bounding box center [548, 10] width 21 height 21
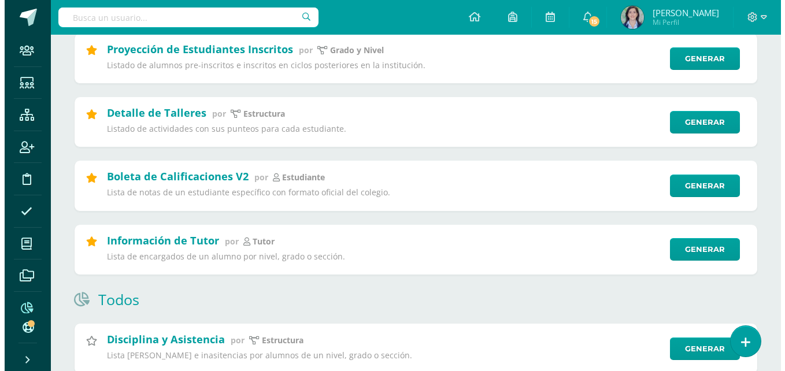
scroll to position [463, 0]
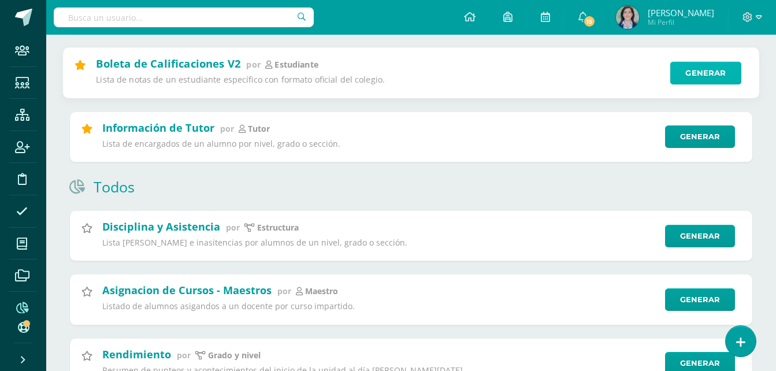
click at [722, 74] on link "Generar" at bounding box center [706, 73] width 71 height 23
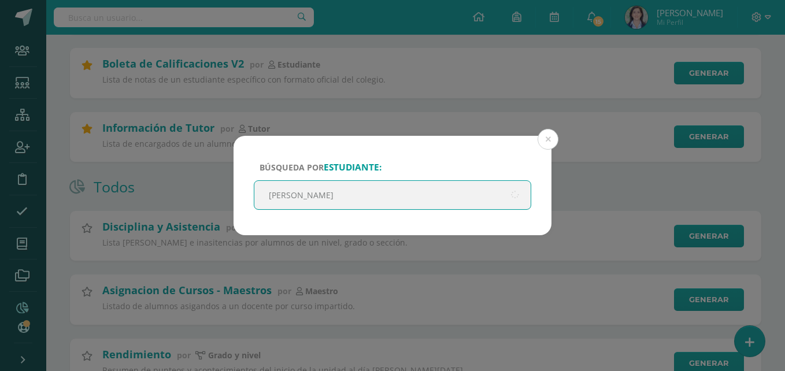
type input "alfaro galicia"
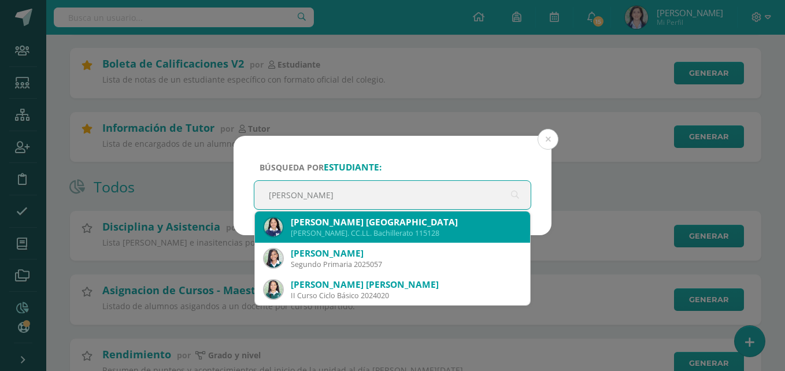
click at [352, 228] on div "Quinto Bach. CC.LL. Bachillerato 115128" at bounding box center [406, 233] width 230 height 10
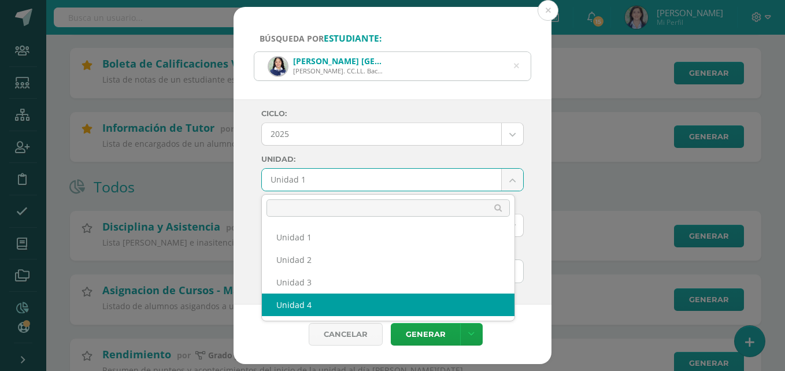
select select "Unidad 4"
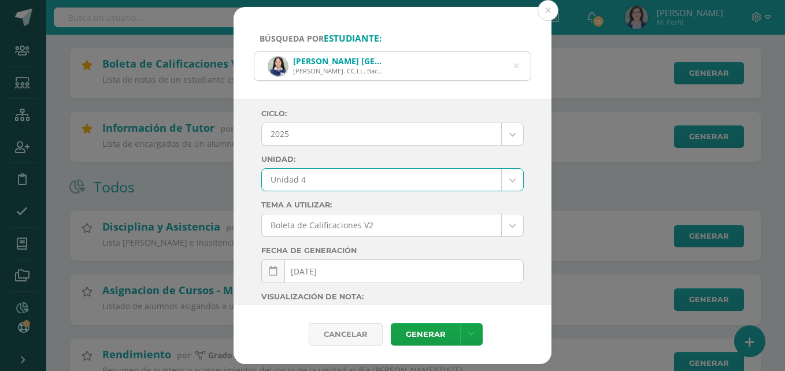
scroll to position [202, 0]
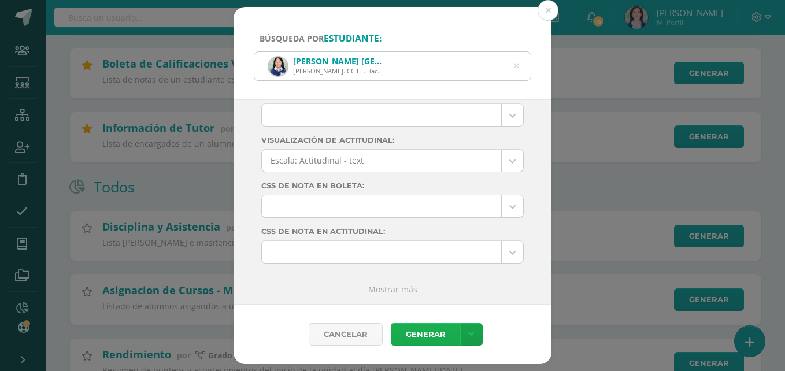
click at [441, 336] on link "Generar" at bounding box center [425, 334] width 69 height 23
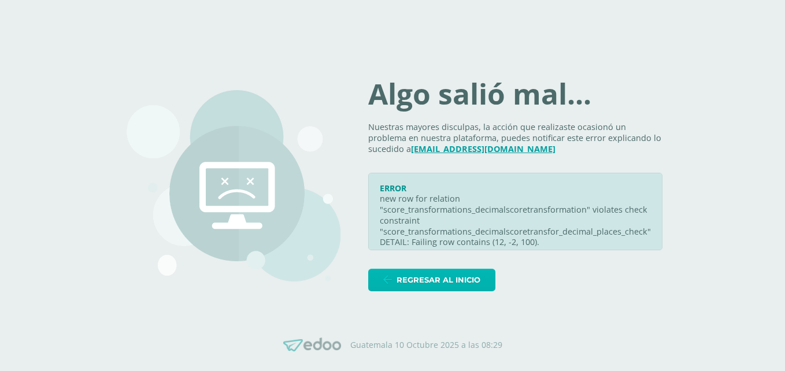
click at [389, 280] on icon at bounding box center [387, 280] width 9 height 10
